Goal: Task Accomplishment & Management: Manage account settings

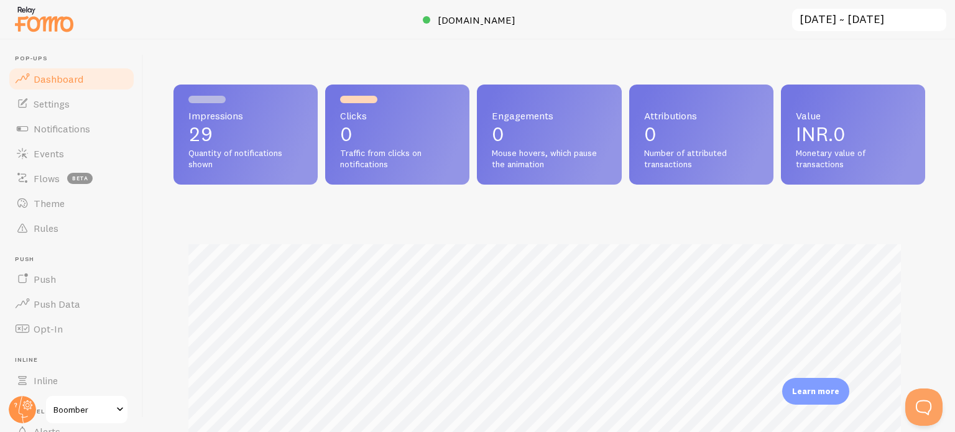
scroll to position [326, 741]
click at [55, 112] on link "Settings" at bounding box center [71, 103] width 128 height 25
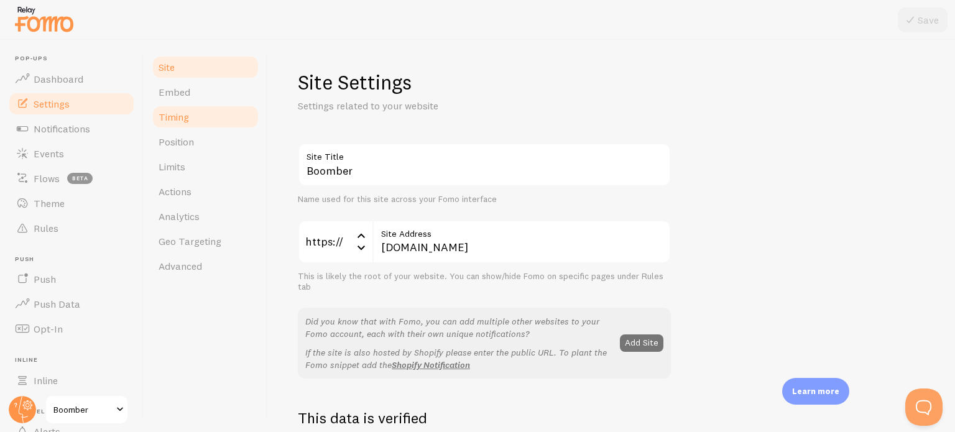
click at [203, 127] on link "Timing" at bounding box center [205, 116] width 109 height 25
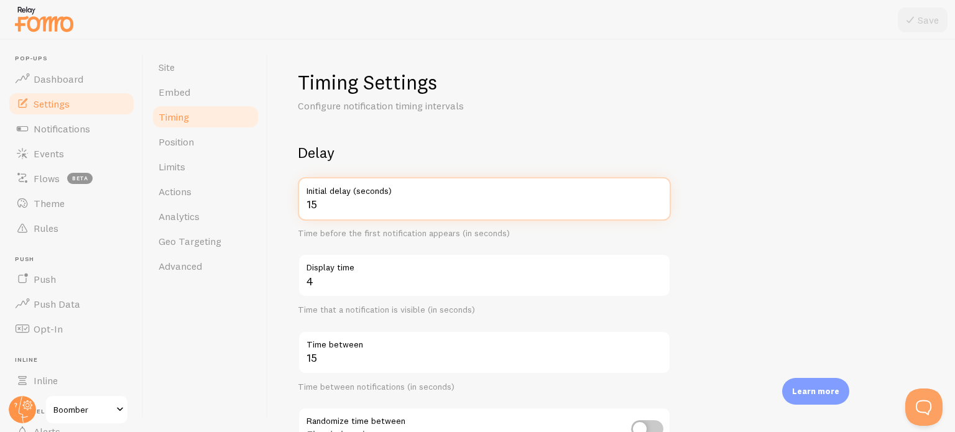
click at [338, 211] on input "15" at bounding box center [484, 198] width 373 height 43
type input "1"
type input "8"
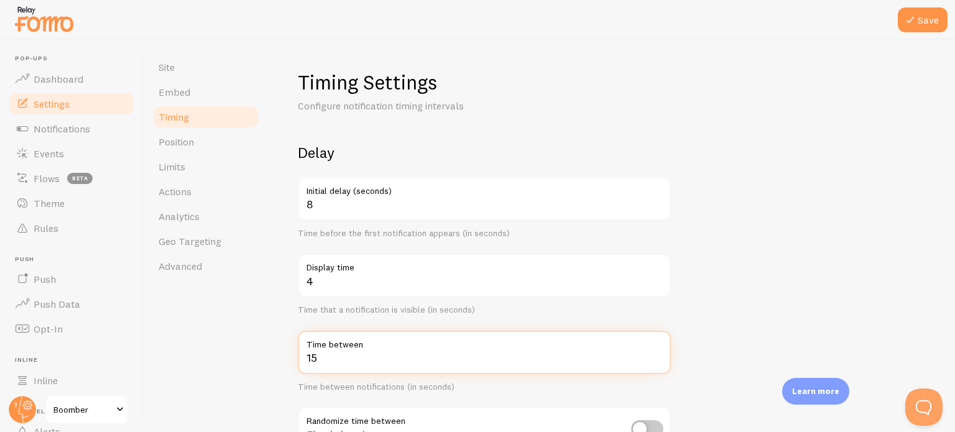
click at [337, 352] on input "15" at bounding box center [484, 352] width 373 height 43
type input "1"
type input "6"
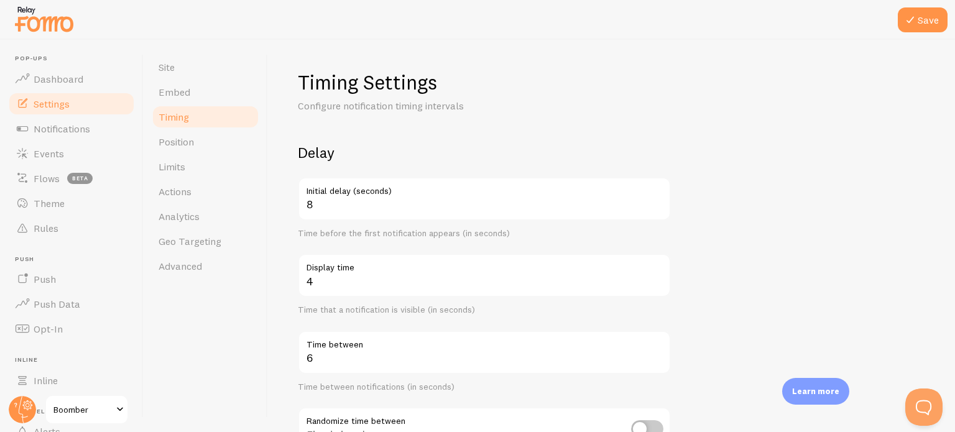
click at [748, 336] on form "Delay 8 Initial delay (seconds) Time before the first notification appears (in …" at bounding box center [611, 409] width 627 height 533
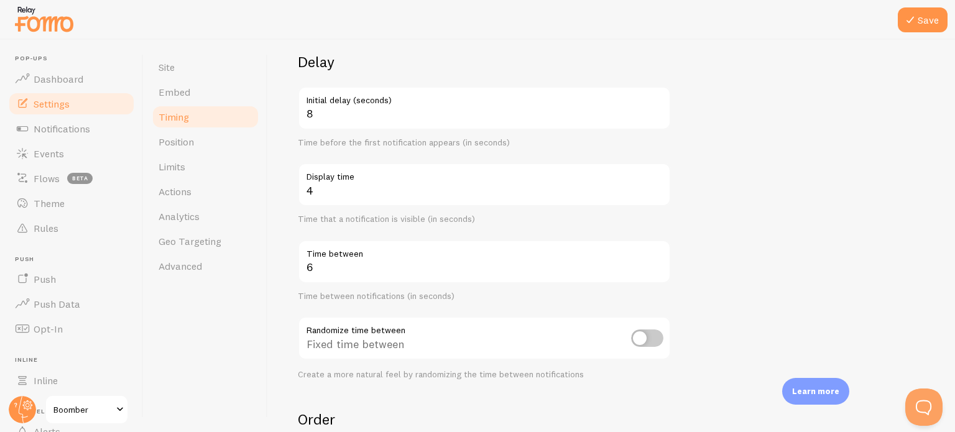
scroll to position [97, 0]
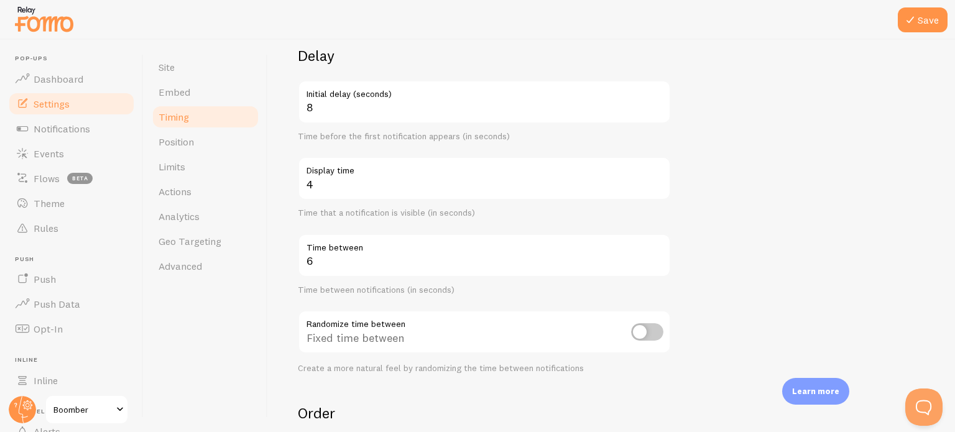
click at [649, 327] on input "checkbox" at bounding box center [647, 331] width 32 height 17
checkbox input "false"
click at [922, 24] on button "Save" at bounding box center [922, 19] width 50 height 25
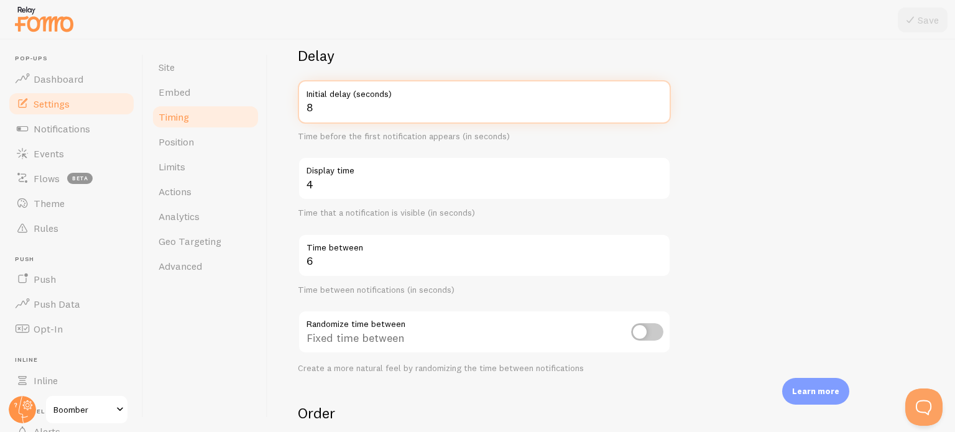
click at [339, 112] on input "8" at bounding box center [484, 101] width 373 height 43
type input "5"
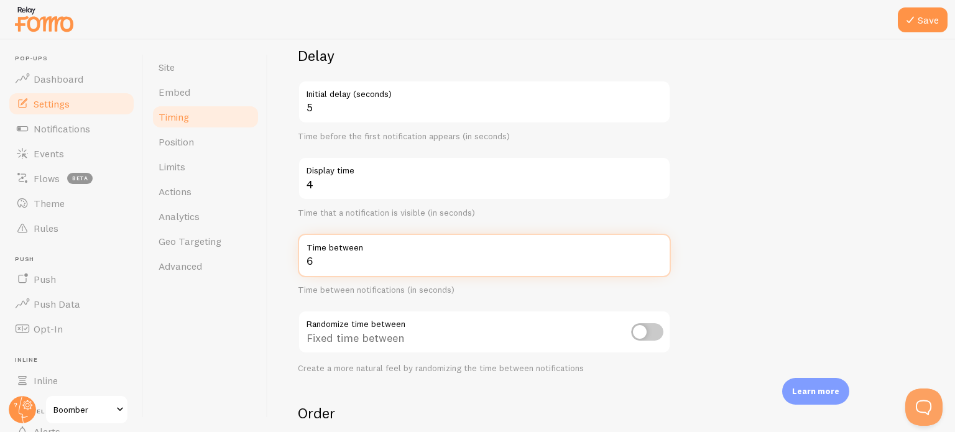
click at [380, 267] on input "6" at bounding box center [484, 255] width 373 height 43
type input "5"
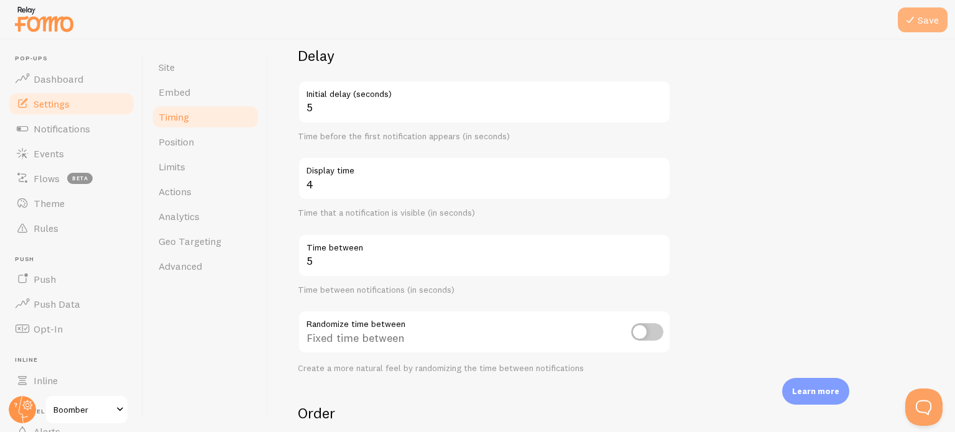
click at [922, 17] on button "Save" at bounding box center [922, 19] width 50 height 25
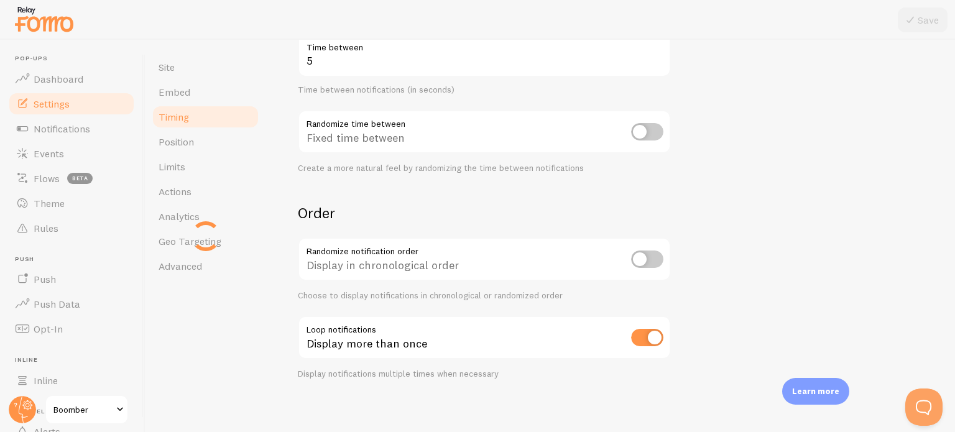
scroll to position [302, 0]
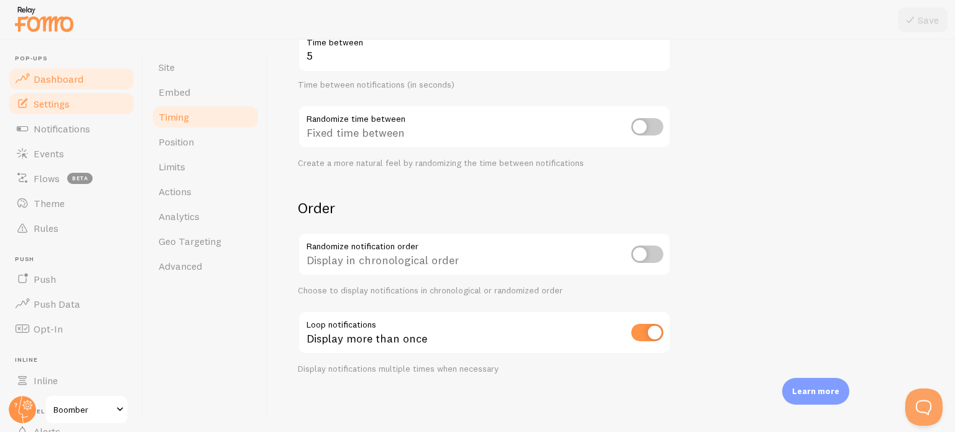
click at [77, 73] on span "Dashboard" at bounding box center [59, 79] width 50 height 12
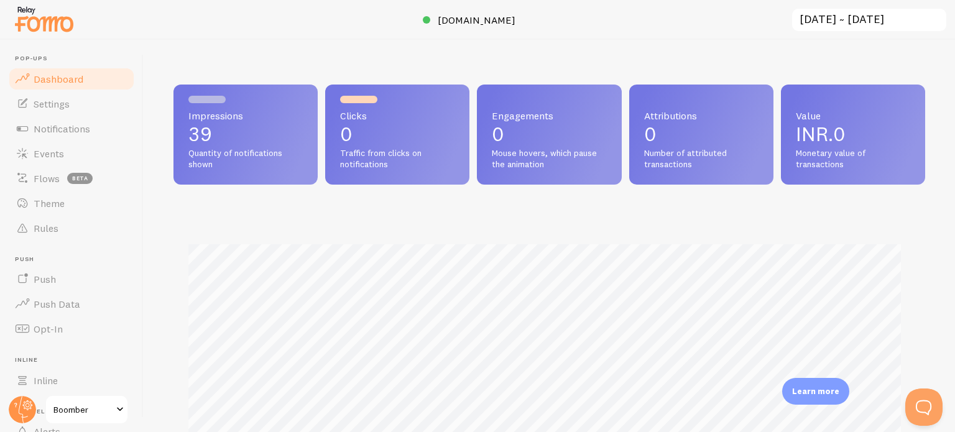
scroll to position [326, 741]
click at [393, 146] on div "Clicks 0 Traffic from clicks on notifications" at bounding box center [397, 135] width 144 height 100
click at [495, 144] on p "0" at bounding box center [549, 134] width 114 height 20
